Goal: Navigation & Orientation: Find specific page/section

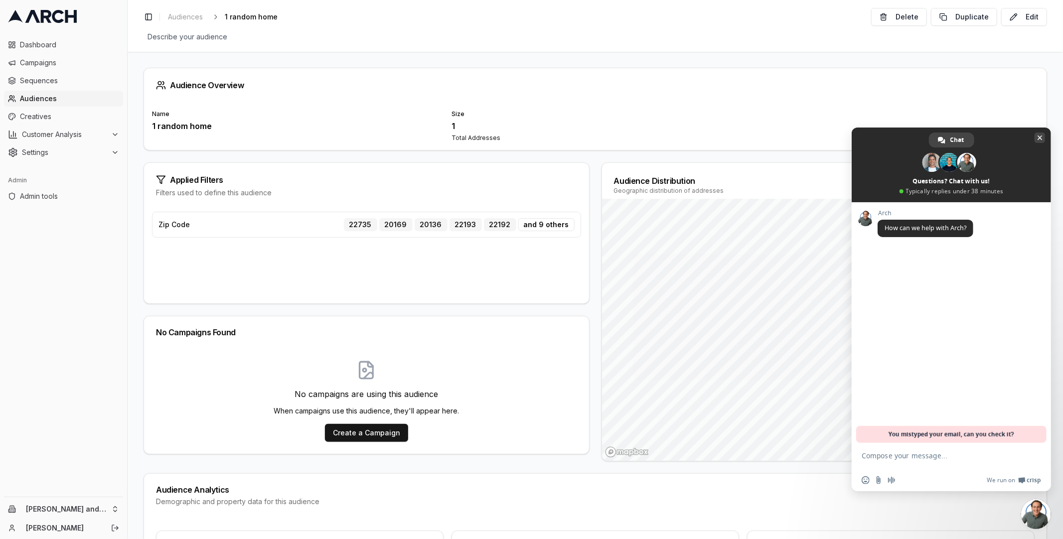
click at [1035, 137] on span "Close chat" at bounding box center [1040, 138] width 10 height 10
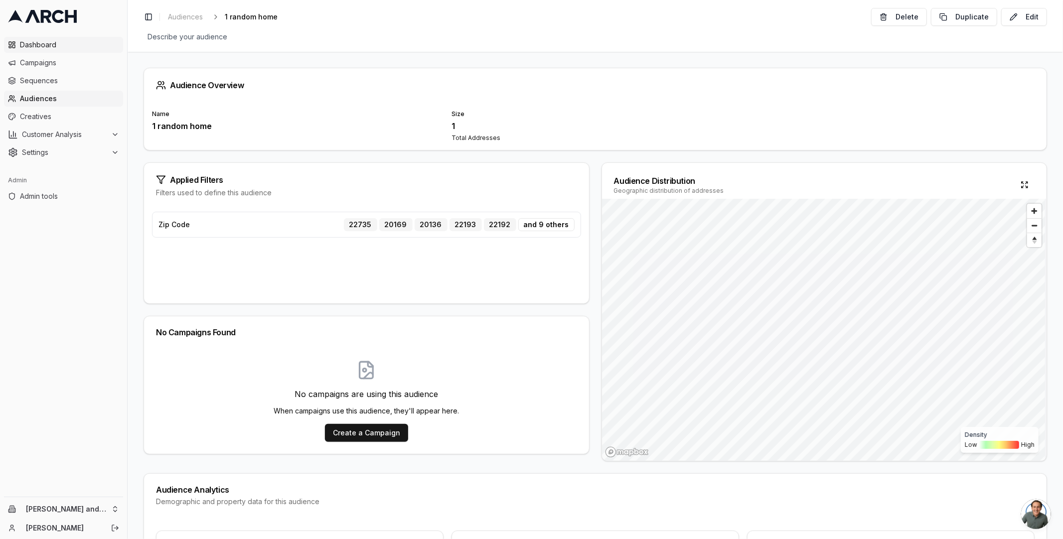
click at [43, 48] on span "Dashboard" at bounding box center [69, 45] width 99 height 10
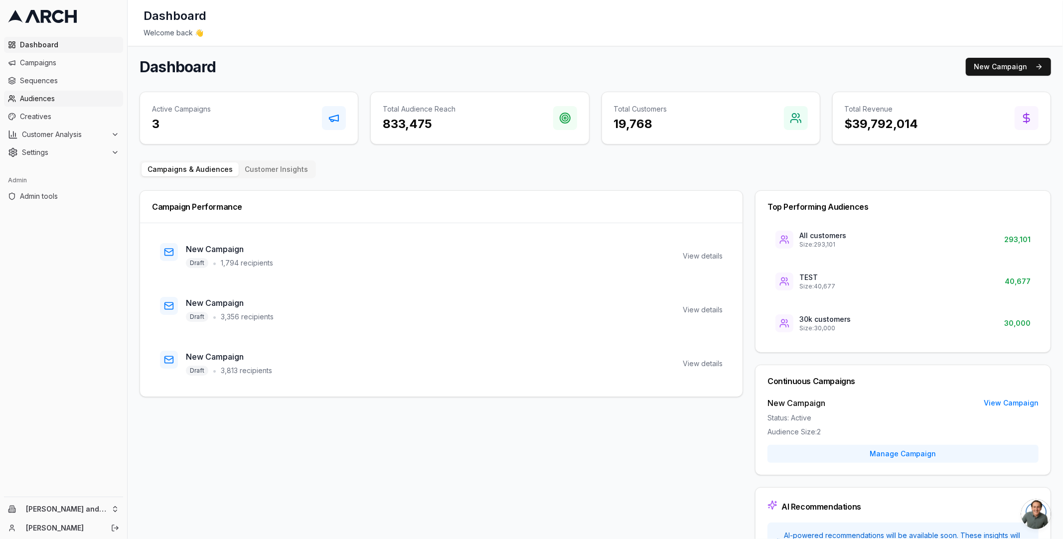
click at [19, 98] on link "Audiences" at bounding box center [63, 99] width 119 height 16
